Goal: Check status: Check status

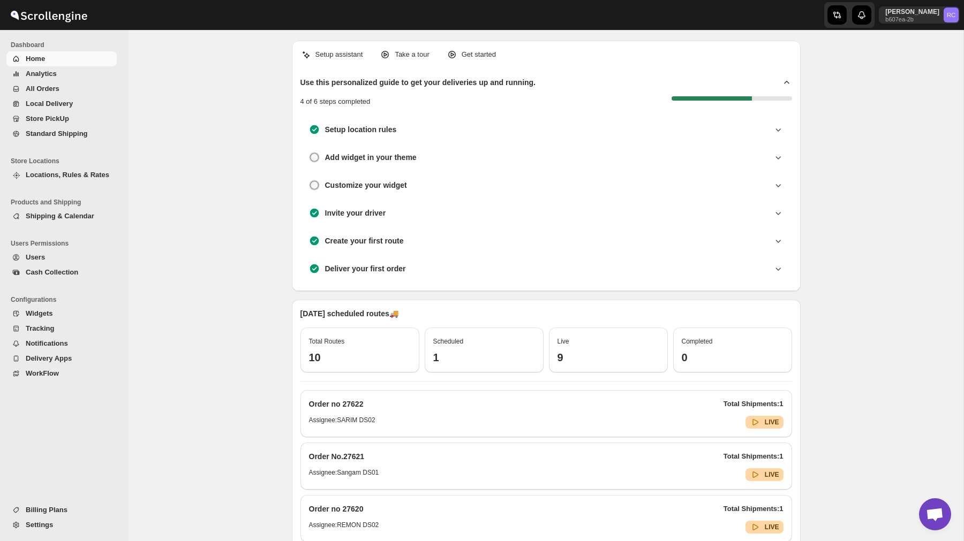
click at [46, 86] on span "All Orders" at bounding box center [43, 89] width 34 height 8
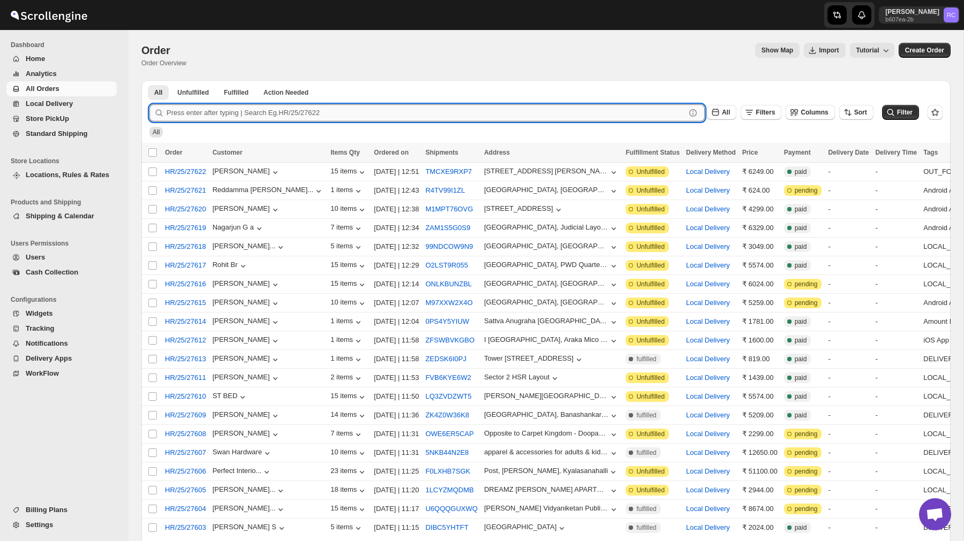
click at [217, 113] on input "text" at bounding box center [425, 112] width 519 height 17
paste input "27619"
type input "27619"
click at [149, 80] on button "Submit" at bounding box center [164, 85] width 31 height 11
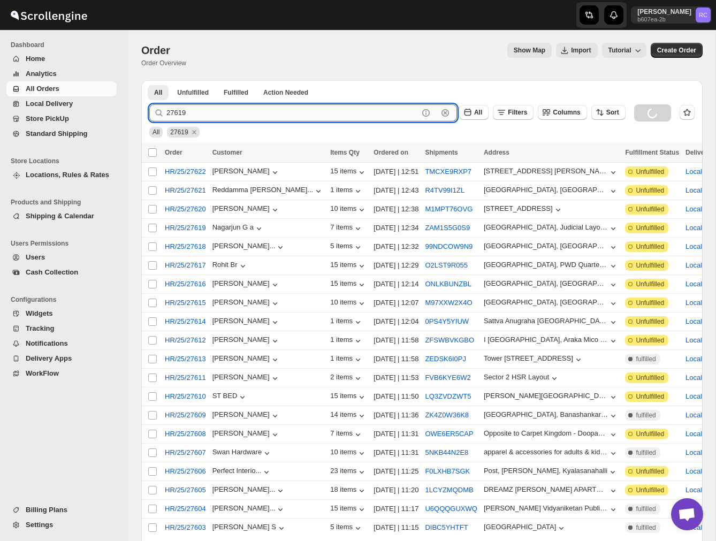
click at [308, 112] on input "27619" at bounding box center [292, 112] width 252 height 17
click at [149, 80] on button "Submit" at bounding box center [164, 85] width 31 height 11
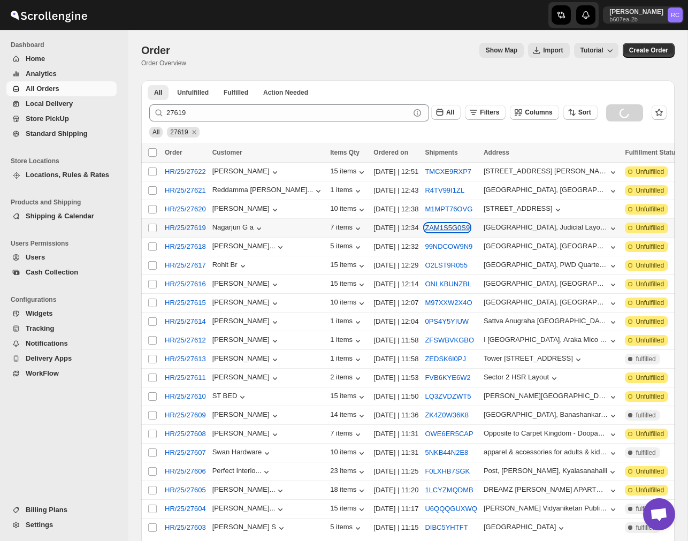
click at [426, 227] on button "ZAM1S5G0S9" at bounding box center [447, 228] width 45 height 8
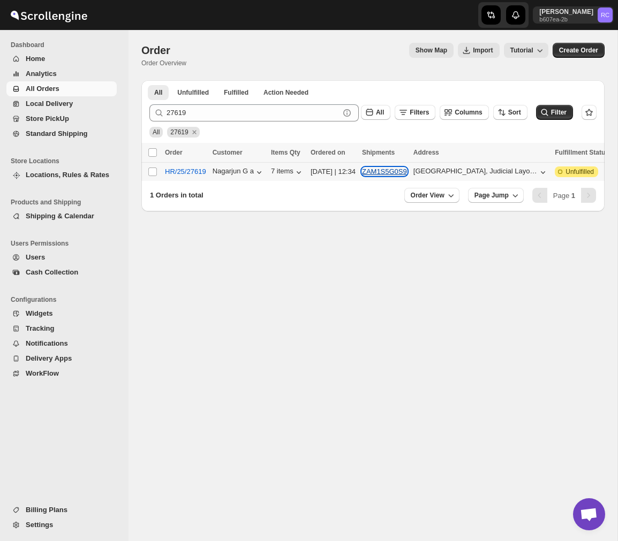
click at [407, 170] on button "ZAM1S5G0S9" at bounding box center [384, 172] width 45 height 8
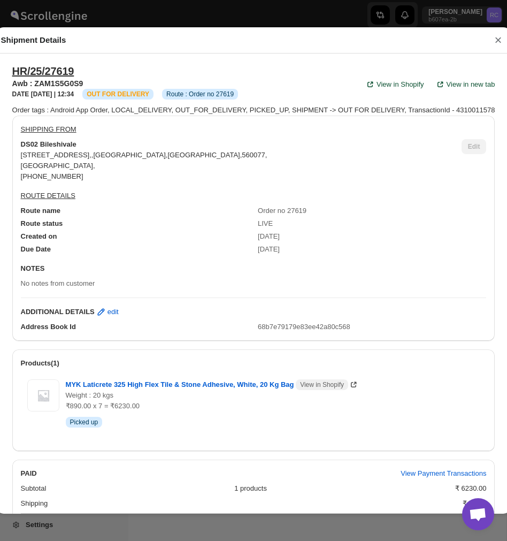
click at [505, 39] on button "×" at bounding box center [498, 40] width 16 height 15
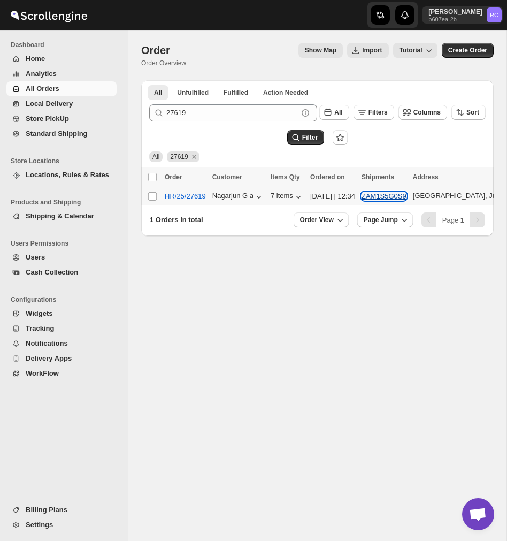
click at [400, 199] on button "ZAM1S5G0S9" at bounding box center [384, 196] width 45 height 8
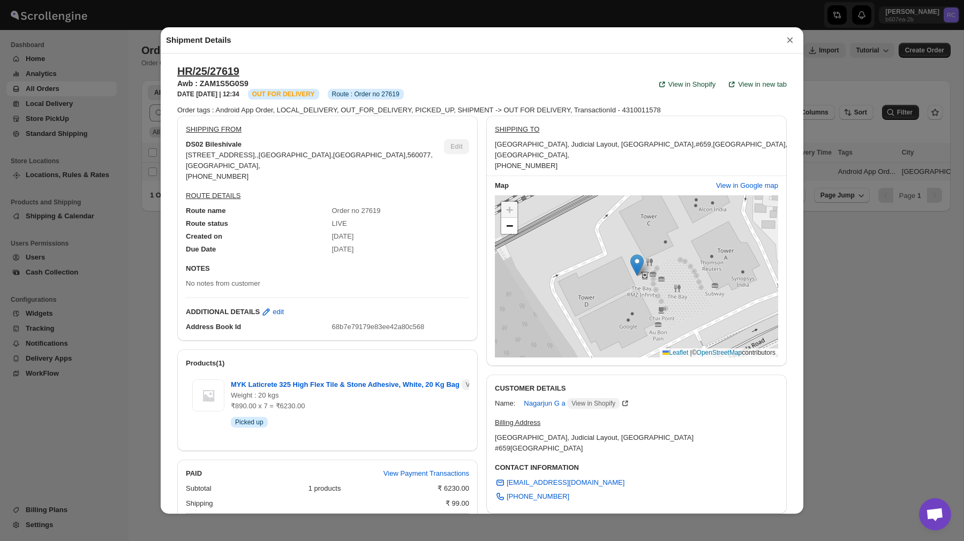
click at [787, 42] on button "×" at bounding box center [790, 40] width 16 height 15
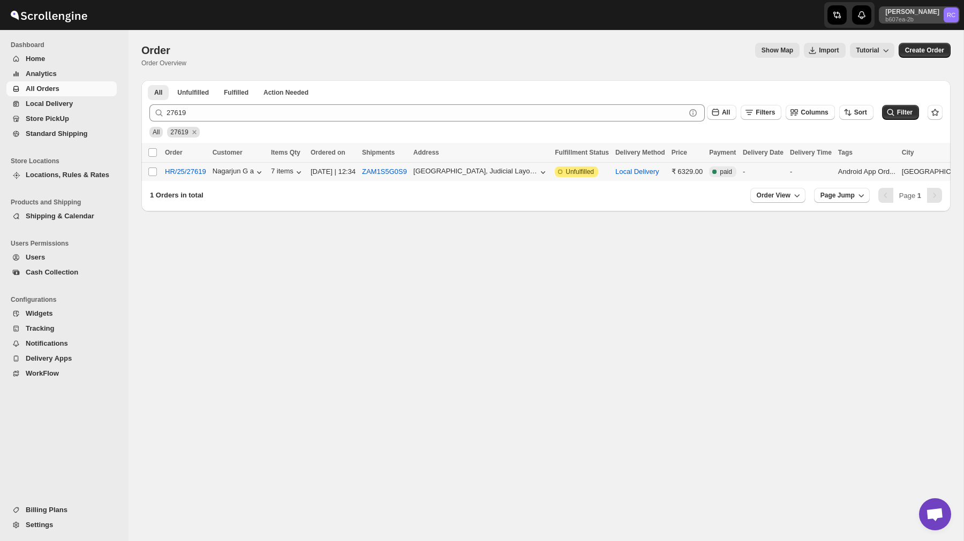
click at [918, 19] on p "b607ea-2b" at bounding box center [912, 19] width 54 height 6
click at [923, 118] on span "Logout" at bounding box center [920, 117] width 21 height 8
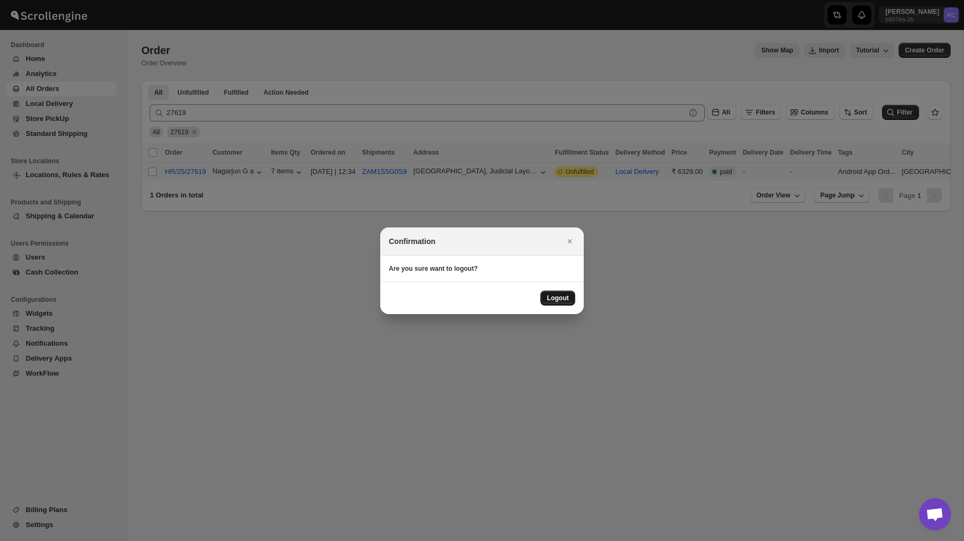
click at [567, 294] on span "Logout" at bounding box center [558, 298] width 22 height 9
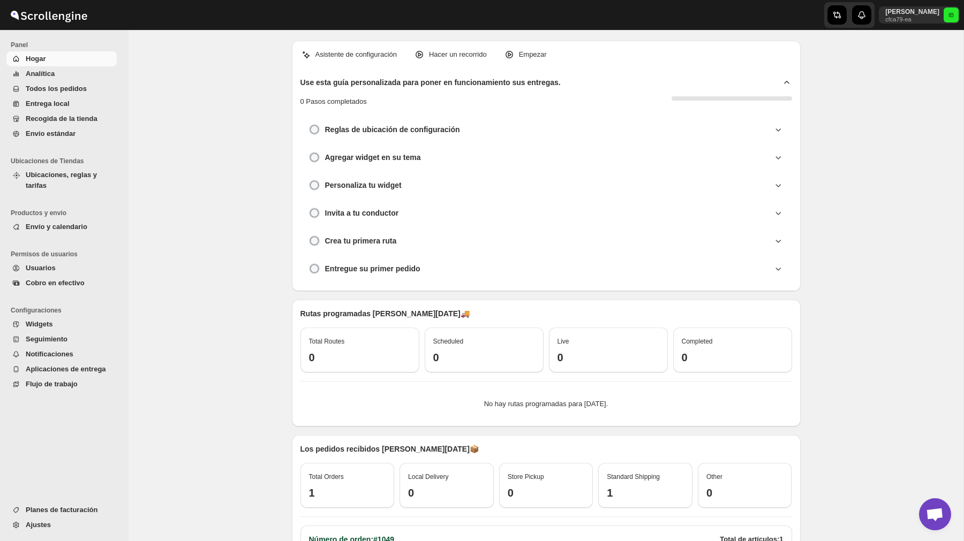
click at [54, 74] on span "Analítica" at bounding box center [40, 74] width 29 height 8
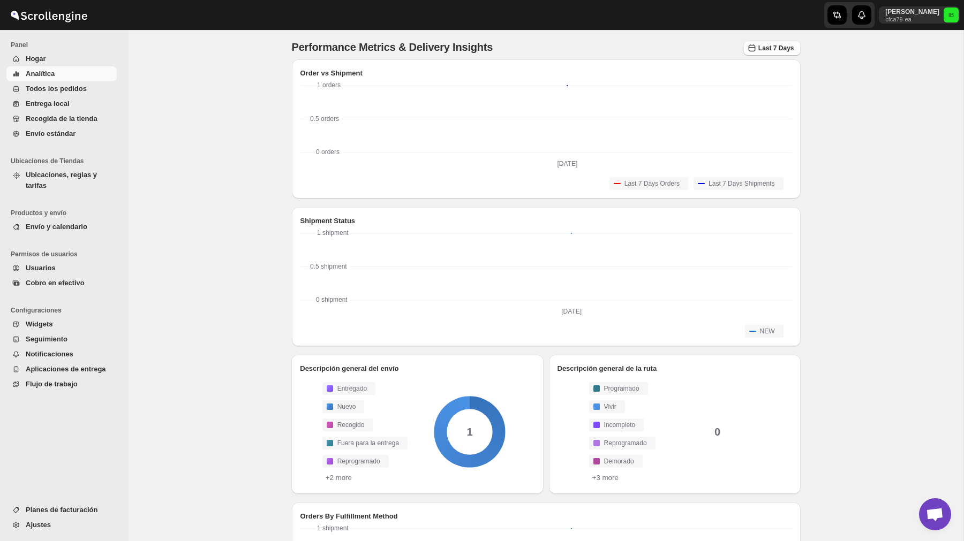
click at [80, 87] on span "Todos los pedidos" at bounding box center [56, 89] width 61 height 8
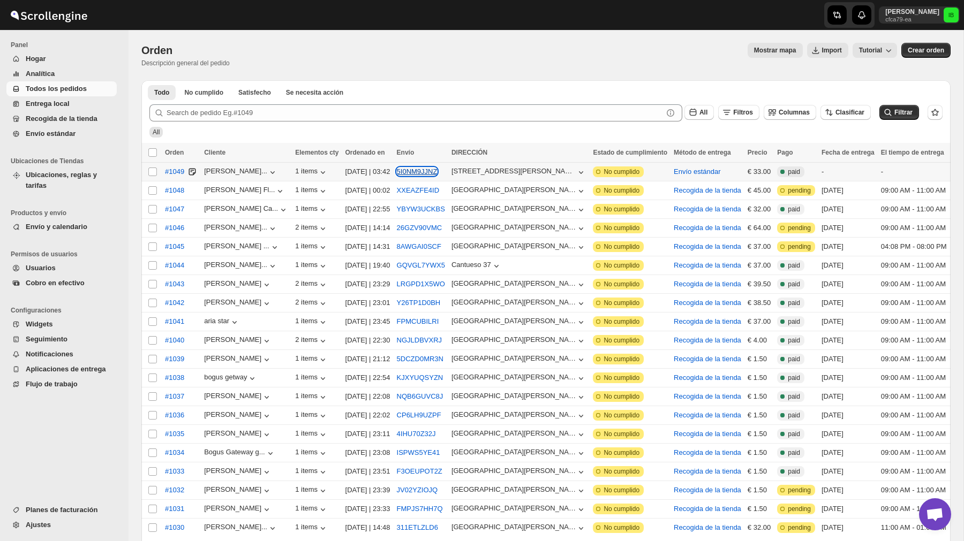
click at [429, 172] on button "5I0NM9JJNZ" at bounding box center [417, 172] width 41 height 8
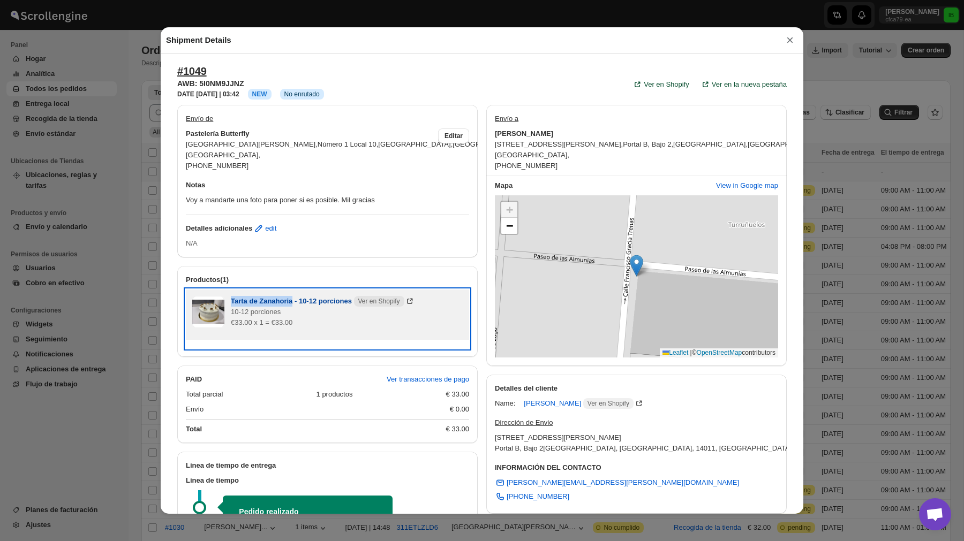
drag, startPoint x: 228, startPoint y: 302, endPoint x: 294, endPoint y: 304, distance: 66.4
click at [294, 304] on div "Tarta de Zanahoria - 10-12 porciones Ver en Shopify 10-12 porciones €33.00 x 1 …" at bounding box center [327, 314] width 270 height 37
copy span "Tarta de Zanahoria"
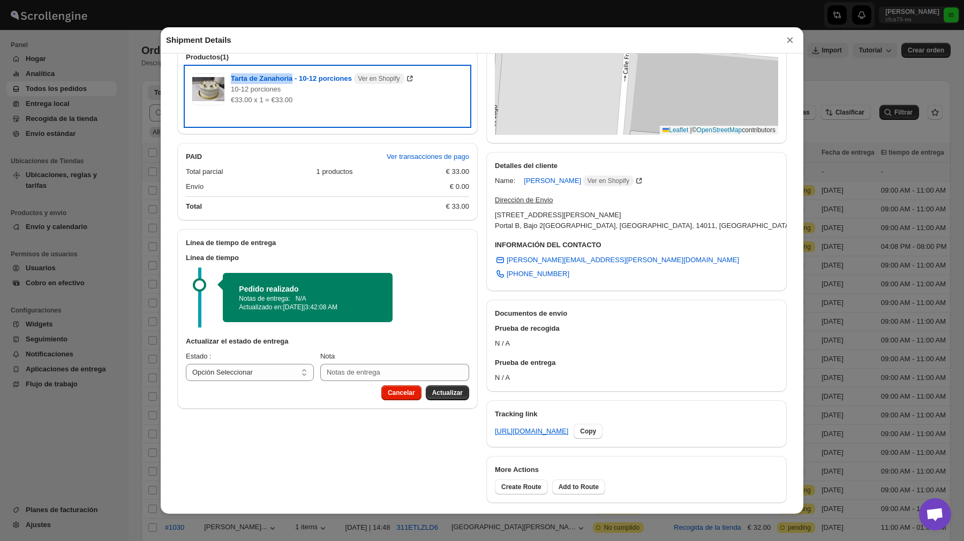
scroll to position [228, 0]
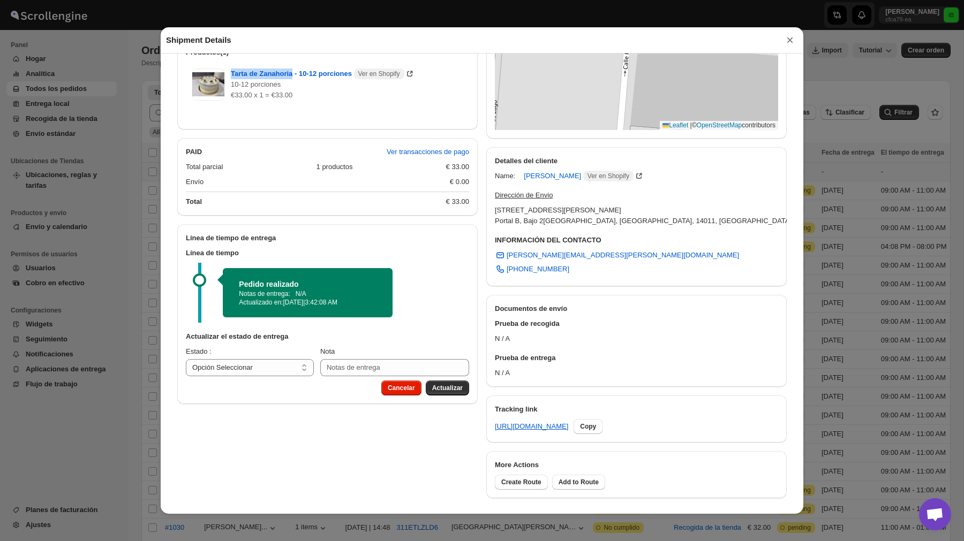
click at [789, 45] on button "×" at bounding box center [790, 40] width 16 height 15
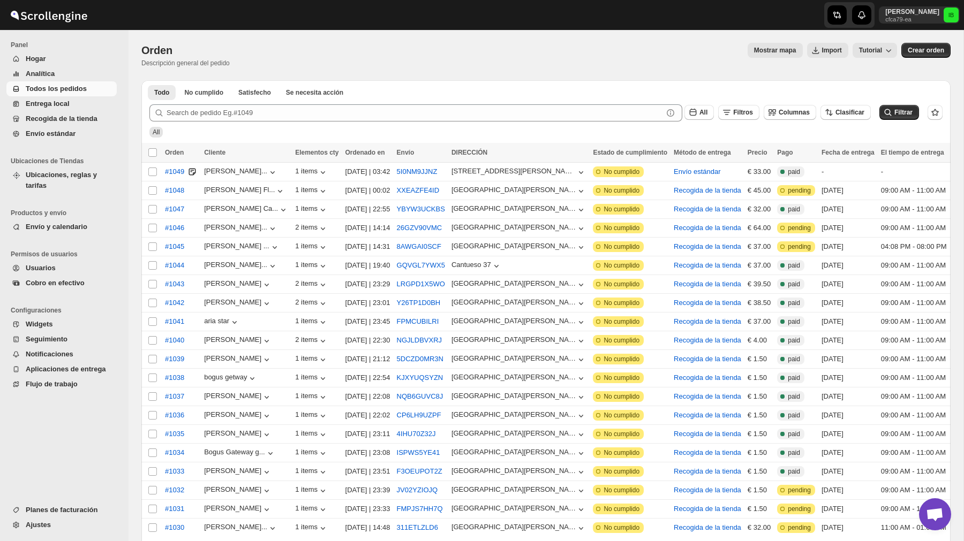
click at [69, 222] on span "Envío y calendario" at bounding box center [70, 227] width 89 height 11
